Goal: Check status

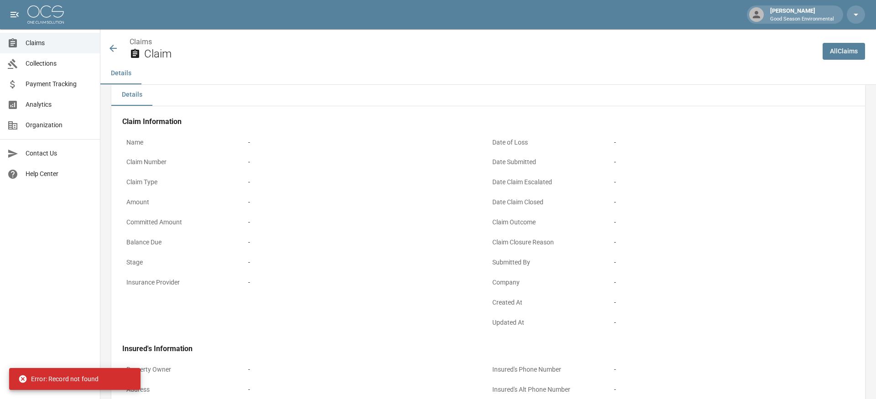
scroll to position [18, 0]
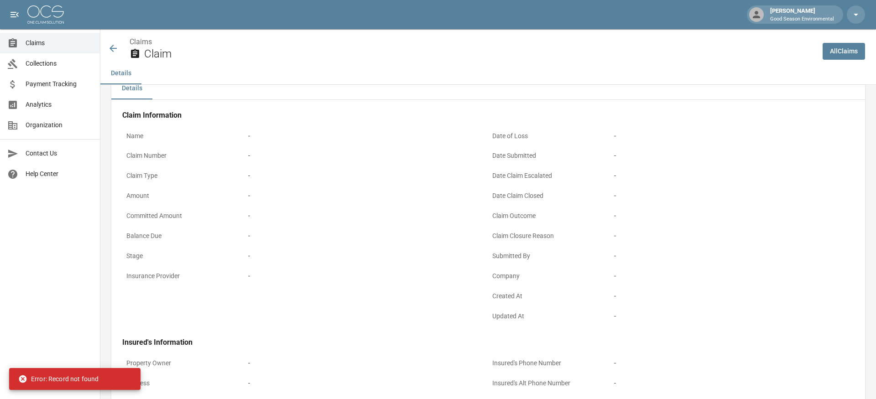
click at [109, 45] on icon at bounding box center [113, 48] width 11 height 11
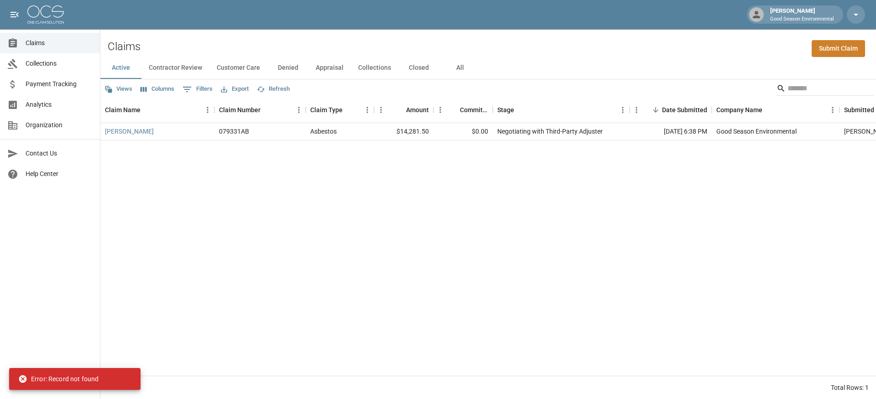
click at [457, 68] on button "All" at bounding box center [460, 68] width 41 height 22
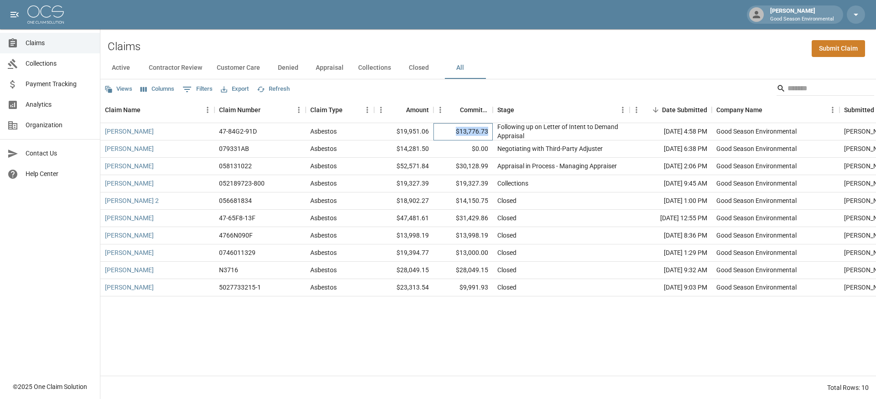
drag, startPoint x: 456, startPoint y: 131, endPoint x: 489, endPoint y: 134, distance: 33.0
click at [489, 134] on div "$13,776.73" at bounding box center [463, 131] width 59 height 17
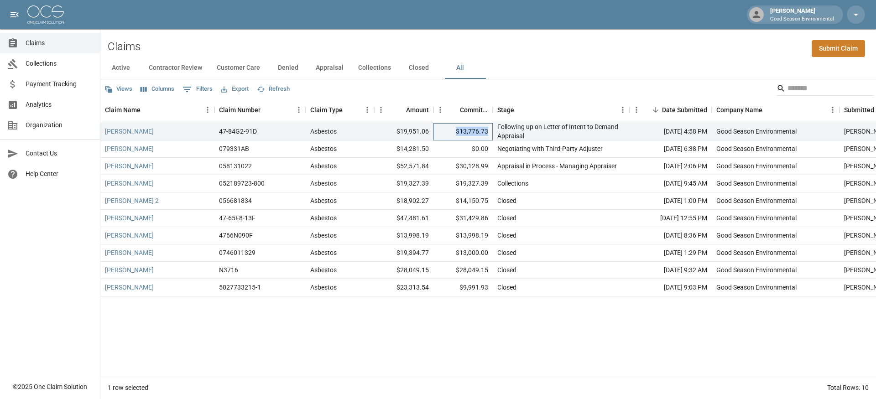
copy div "$13,776.73"
